Goal: Transaction & Acquisition: Purchase product/service

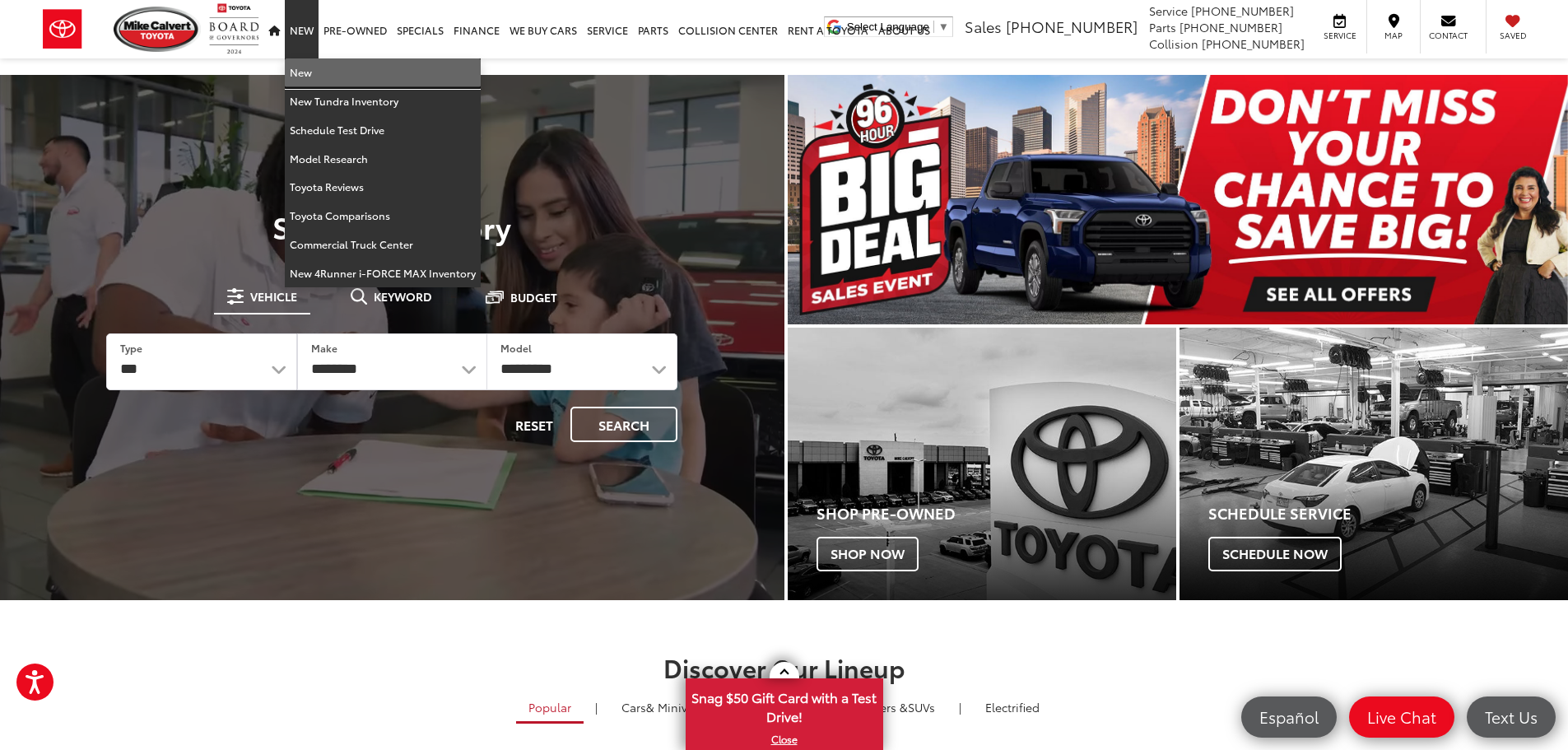
click at [315, 76] on link "New" at bounding box center [383, 72] width 196 height 29
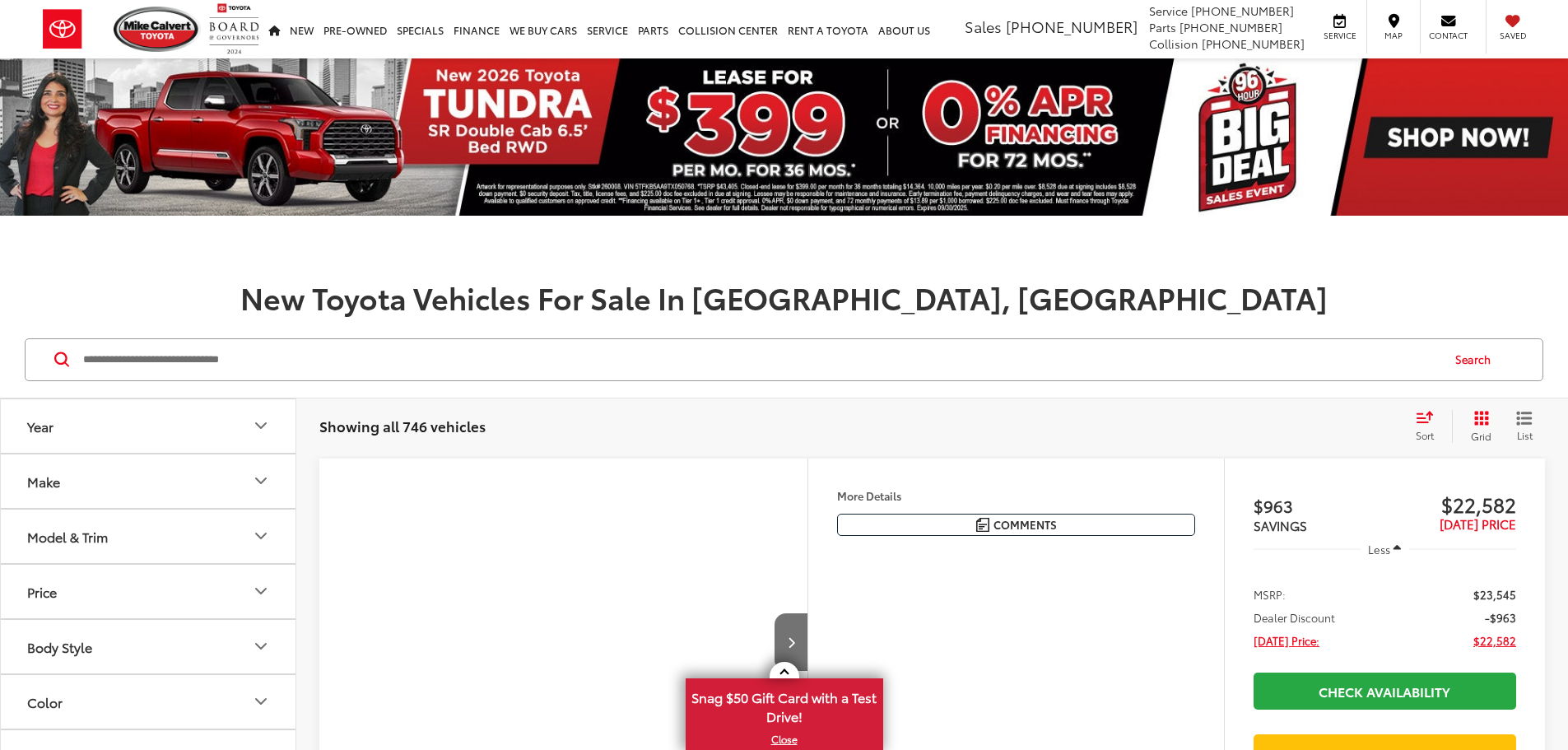
scroll to position [165, 0]
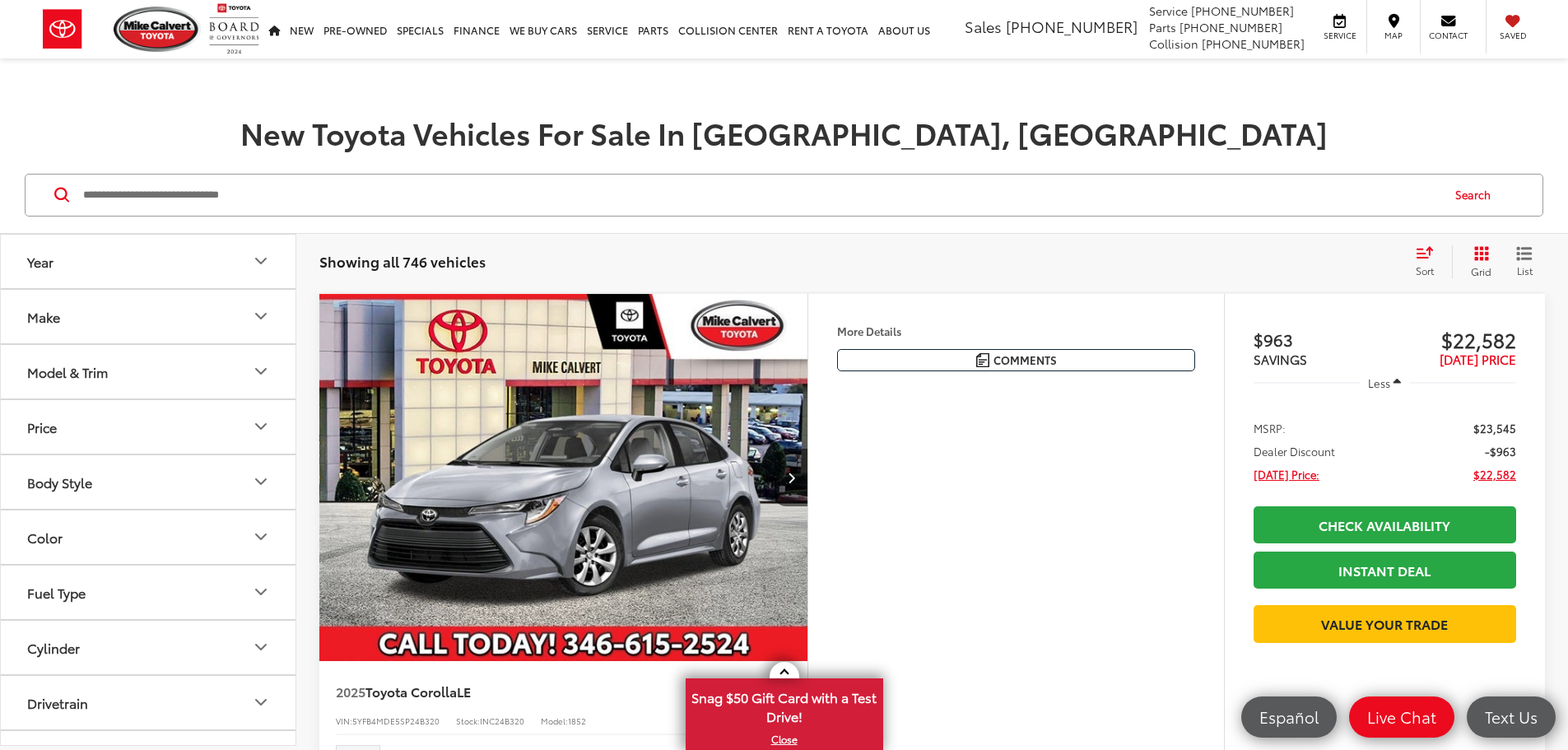
click at [272, 319] on button "Make" at bounding box center [149, 316] width 296 height 54
click at [258, 369] on icon "Model & Trim" at bounding box center [260, 371] width 19 height 19
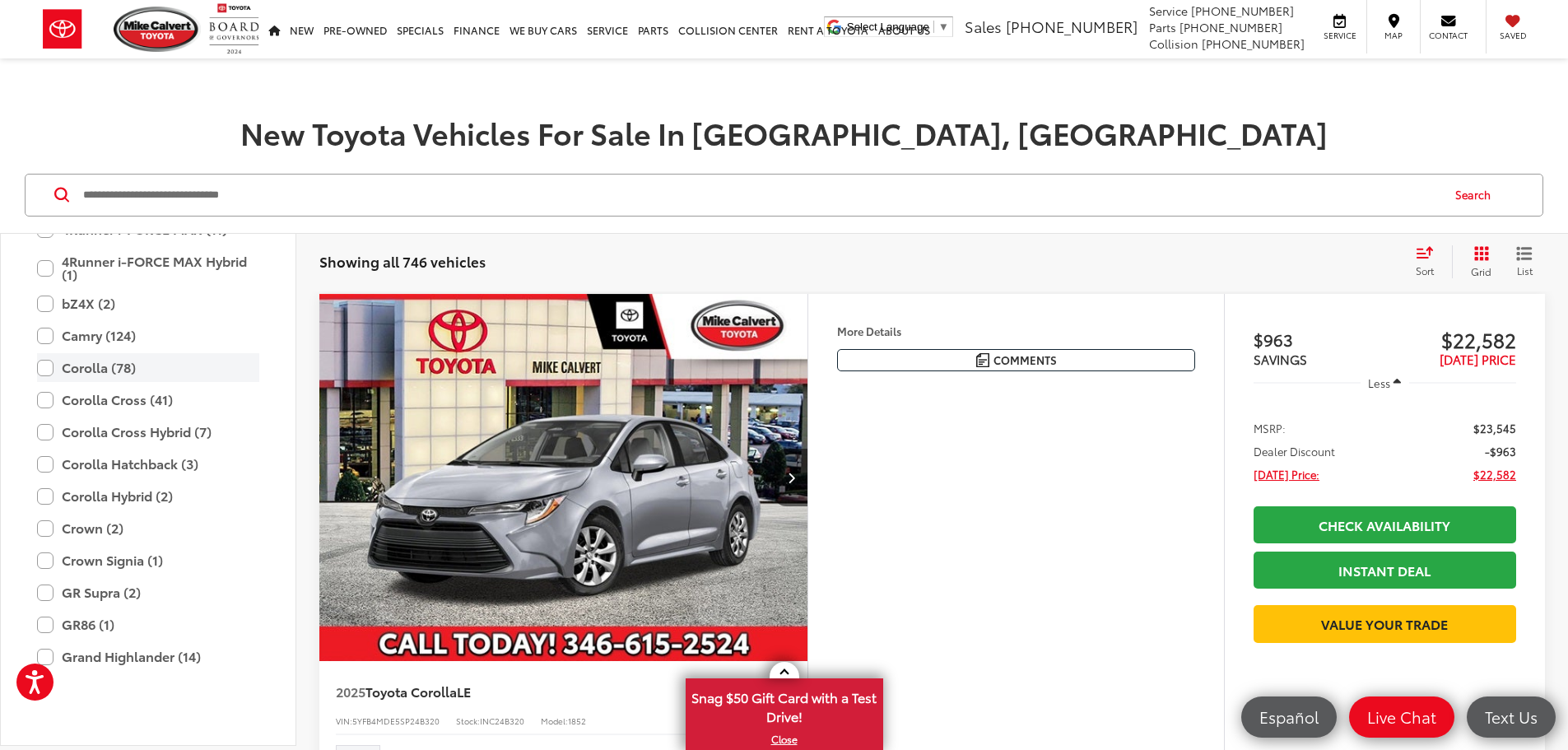
scroll to position [154, 0]
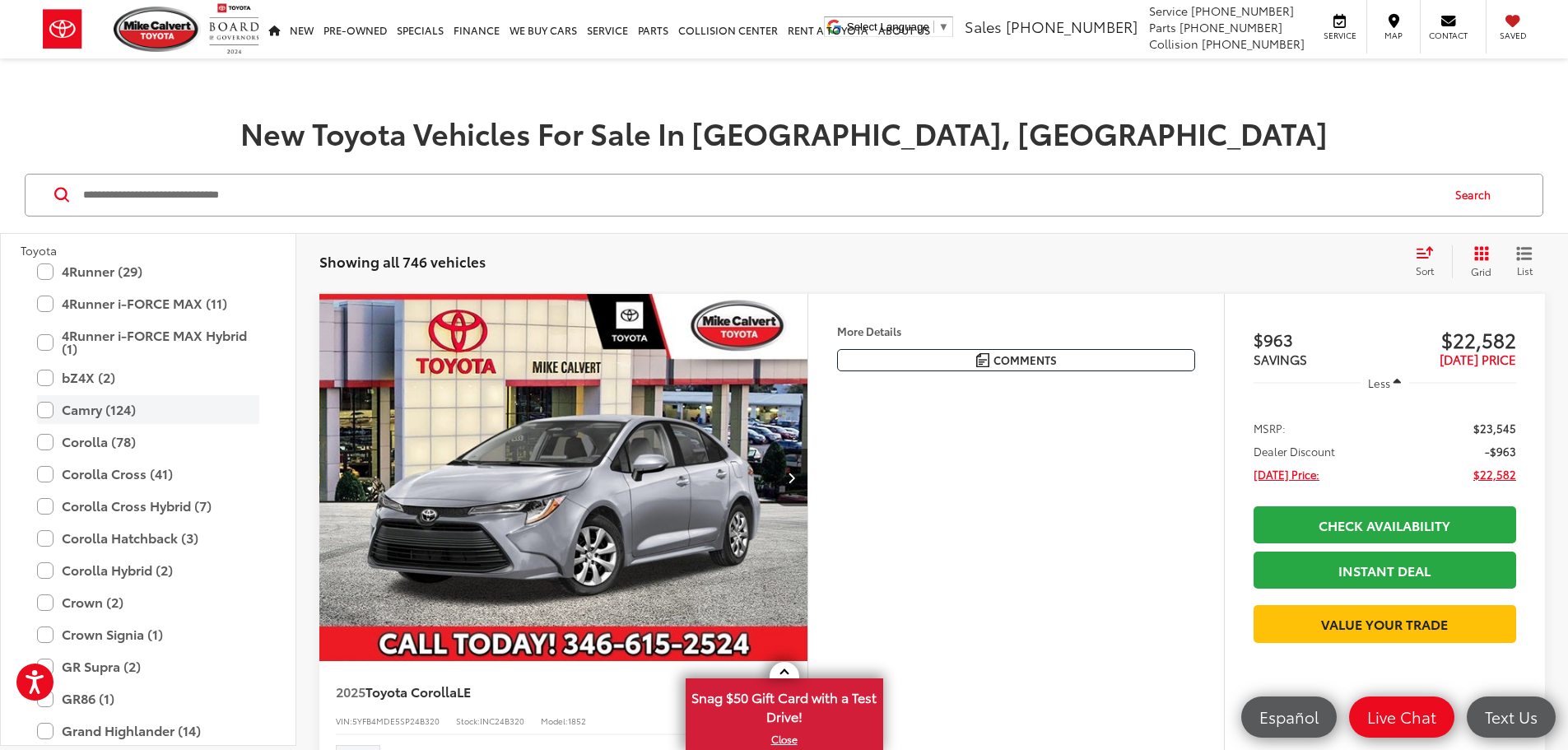
click at [39, 407] on label "Camry (124)" at bounding box center [148, 409] width 222 height 29
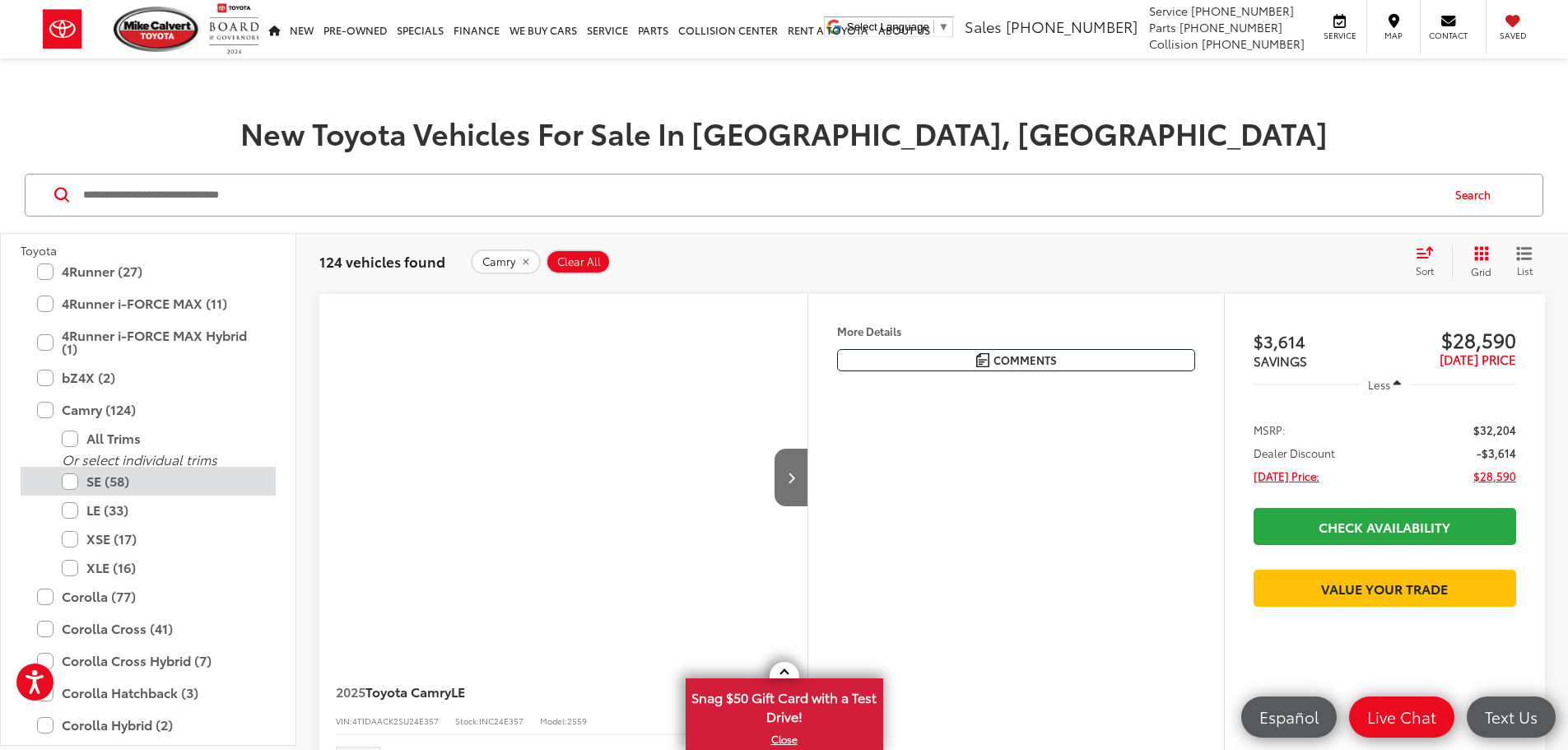
click at [68, 482] on label "SE (58)" at bounding box center [161, 481] width 198 height 29
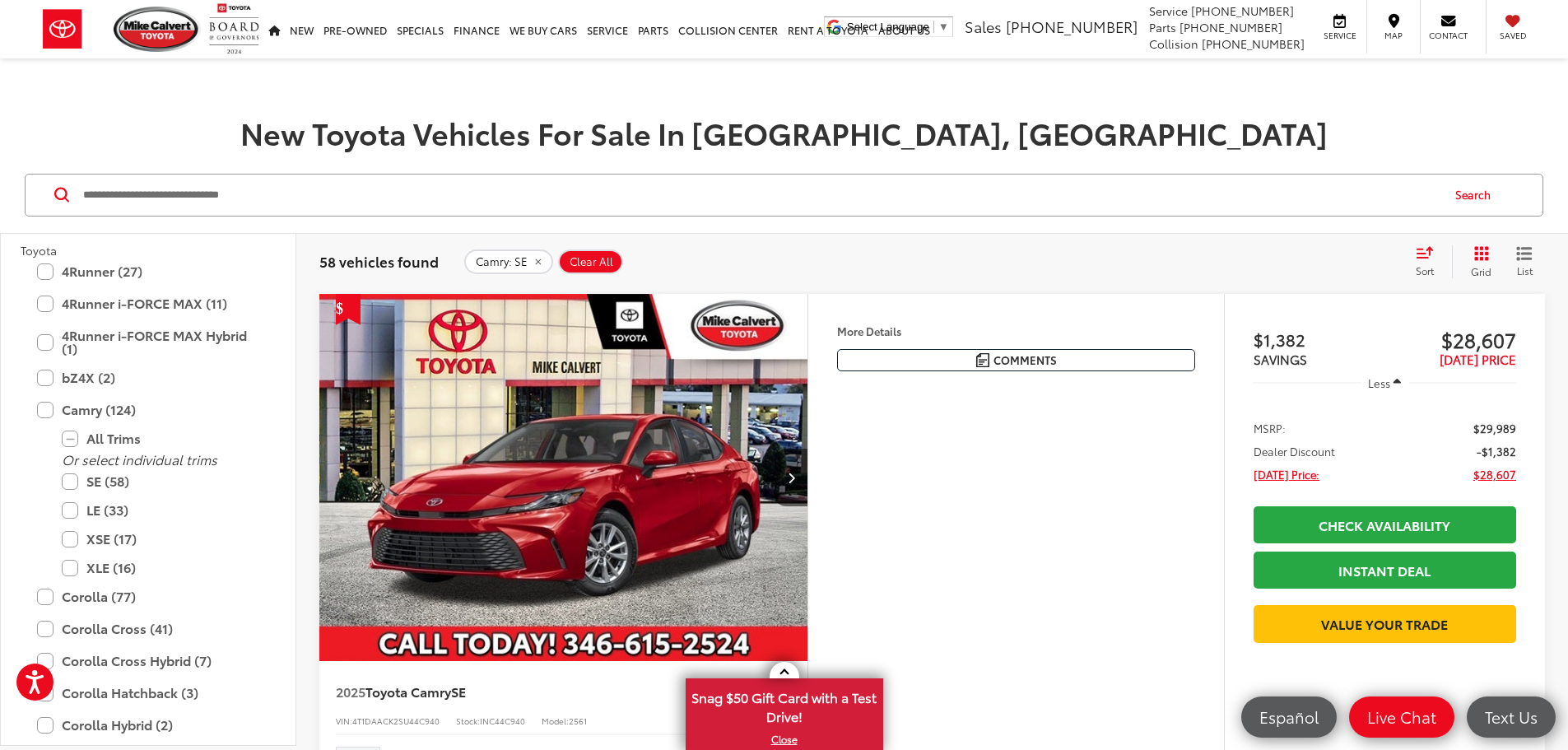
click at [1113, 185] on input "Search by Make, Model, or Keyword" at bounding box center [760, 195] width 1358 height 40
click at [1146, 252] on div "Camry: SE Clear All + 0" at bounding box center [932, 262] width 937 height 25
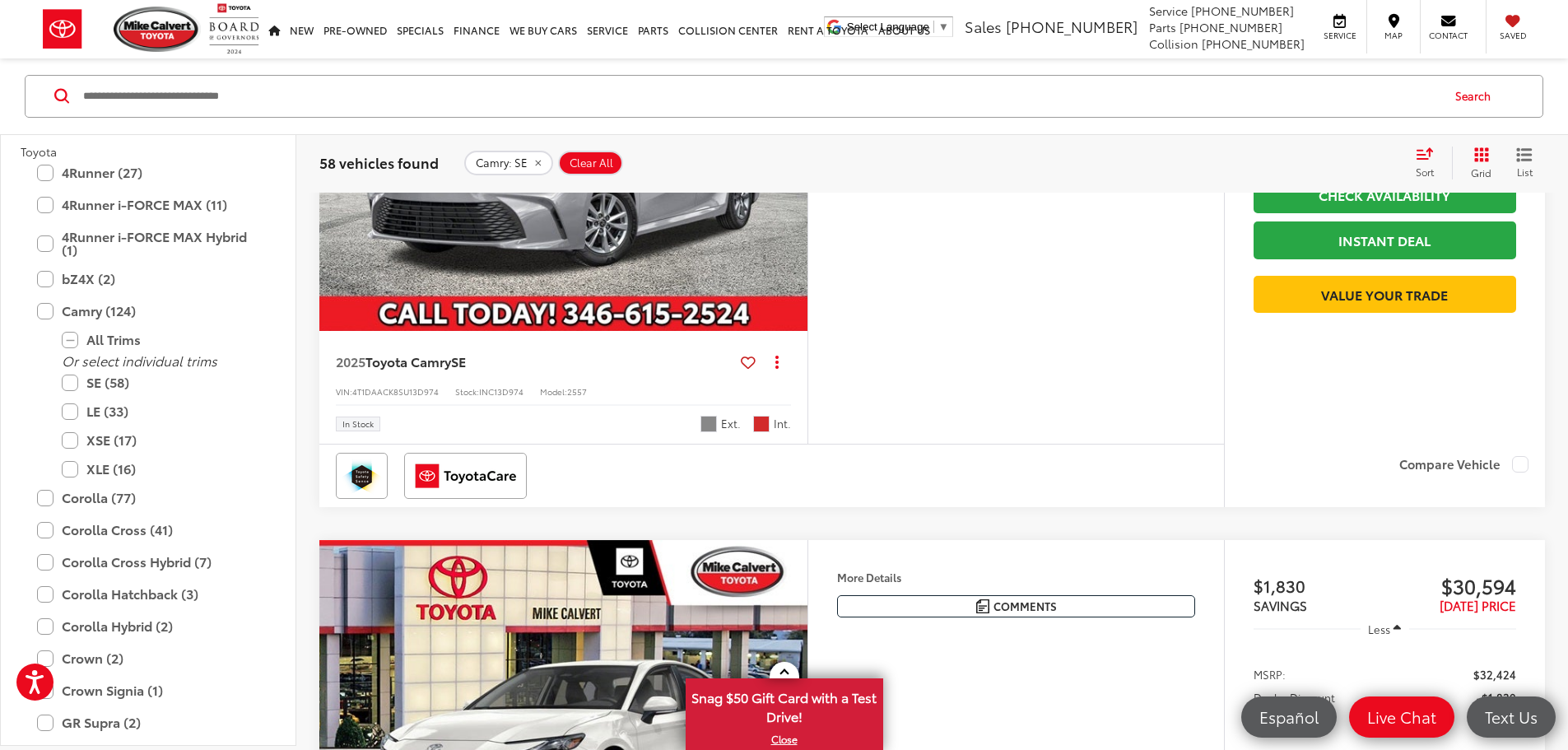
scroll to position [1564, 0]
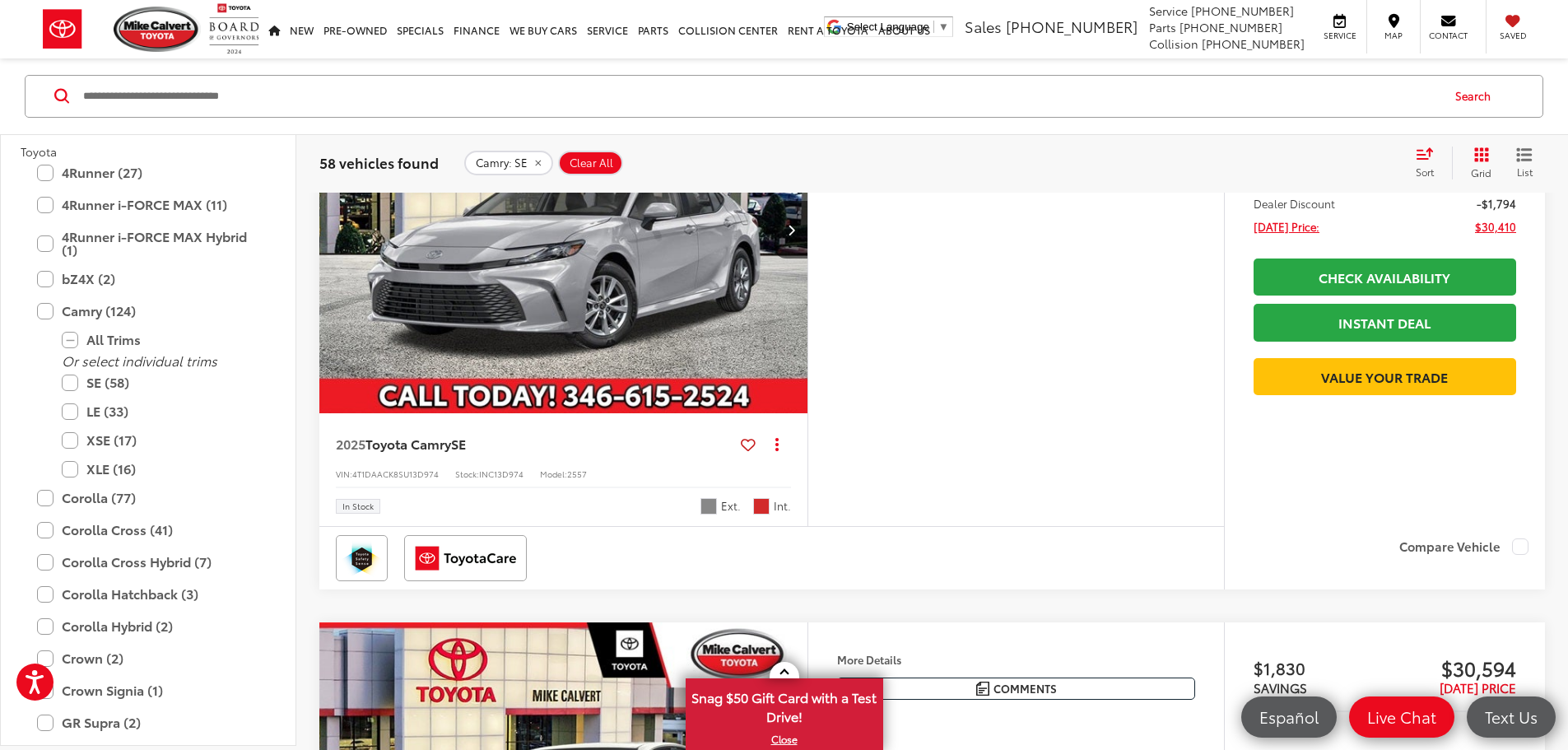
click at [809, 414] on img "2025 Toyota Camry SE 0" at bounding box center [563, 230] width 490 height 368
